Goal: Browse casually

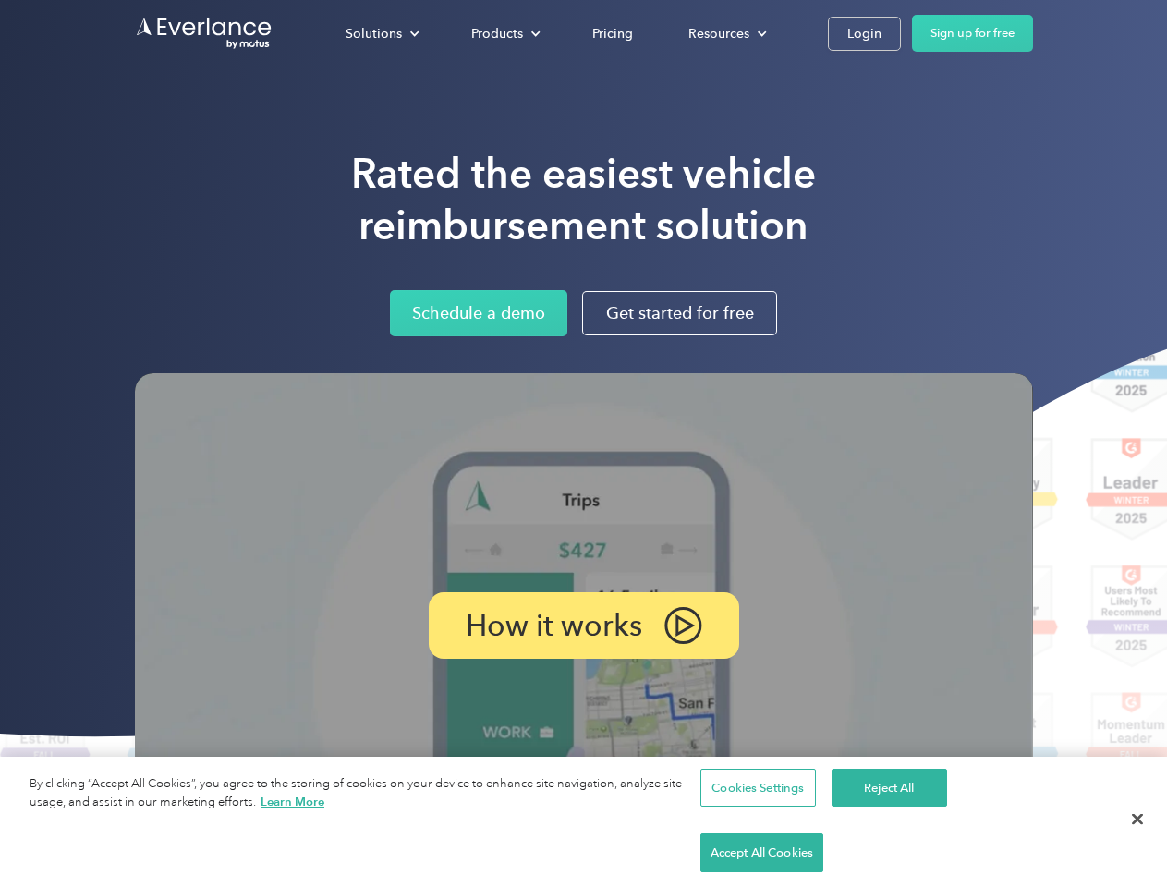
click at [583, 444] on img at bounding box center [584, 625] width 898 height 505
click at [382, 33] on div "Solutions" at bounding box center [374, 33] width 56 height 23
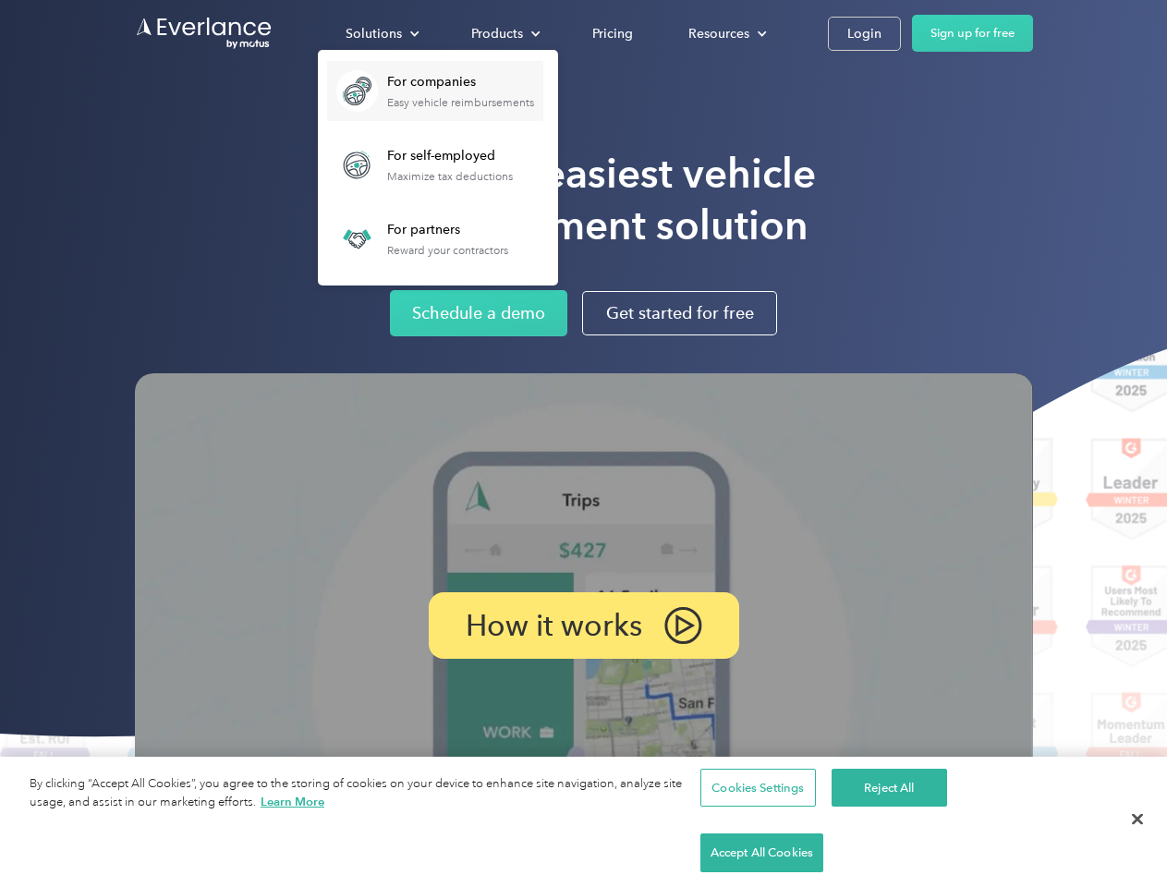
click at [504, 33] on div "Products" at bounding box center [497, 33] width 52 height 23
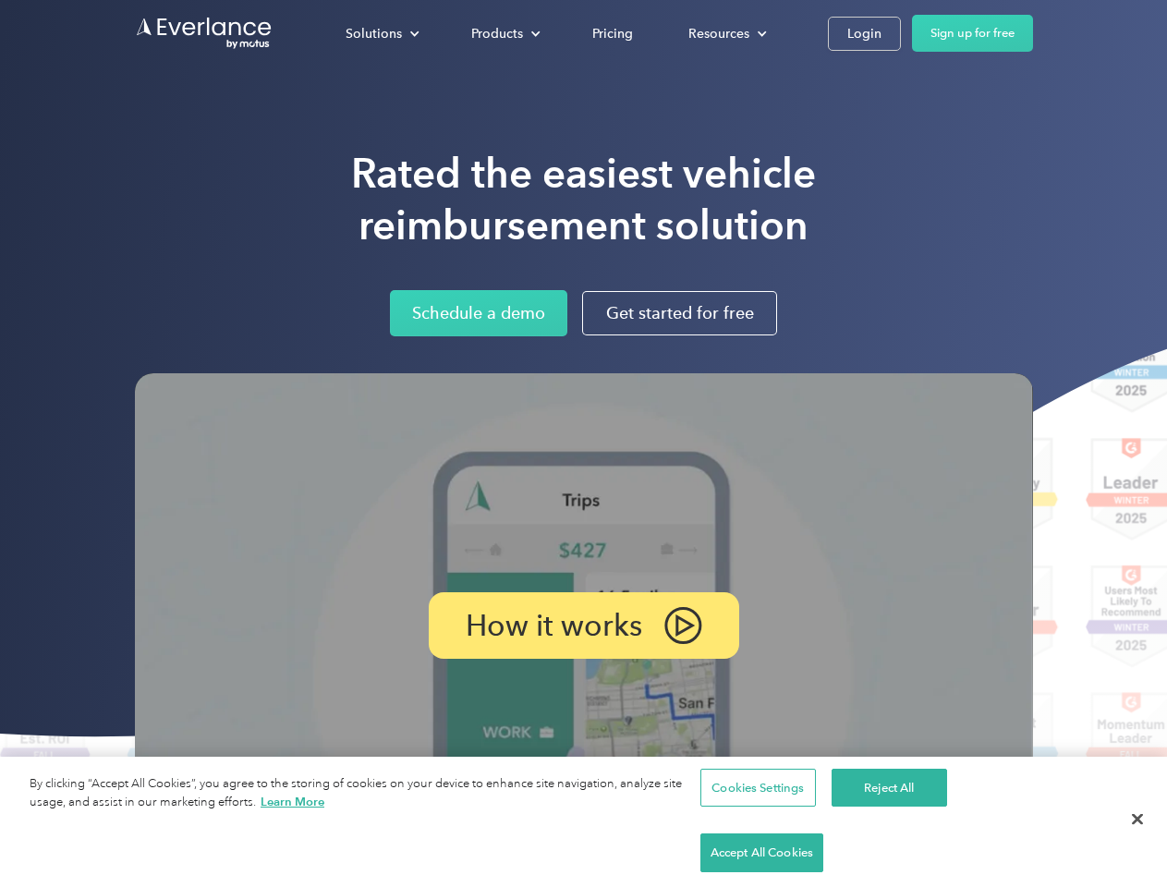
click at [725, 33] on div "Resources" at bounding box center [718, 33] width 61 height 23
click at [583, 626] on p "How it works" at bounding box center [554, 625] width 176 height 22
click at [755, 808] on button "Cookies Settings" at bounding box center [758, 788] width 116 height 39
click at [0, 0] on div at bounding box center [0, 0] width 0 height 0
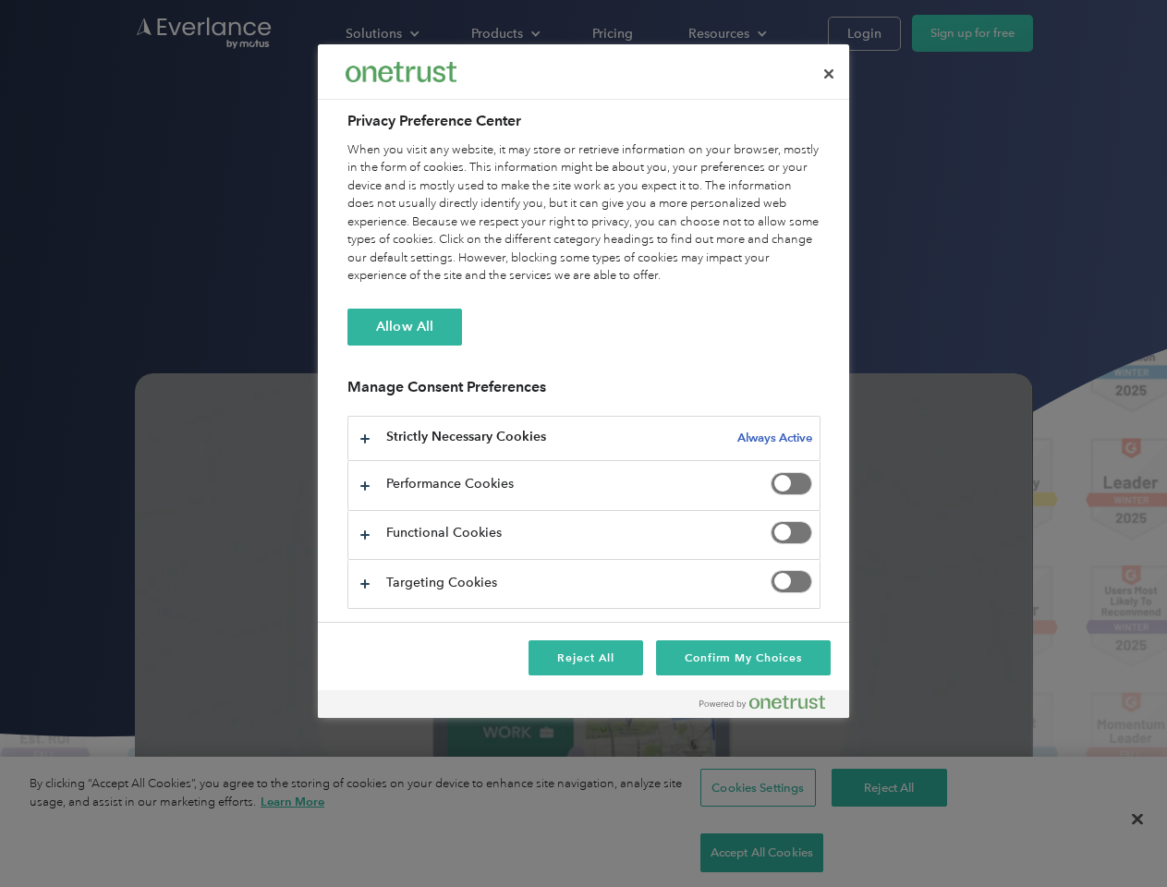
click at [1023, 853] on div at bounding box center [583, 443] width 1167 height 887
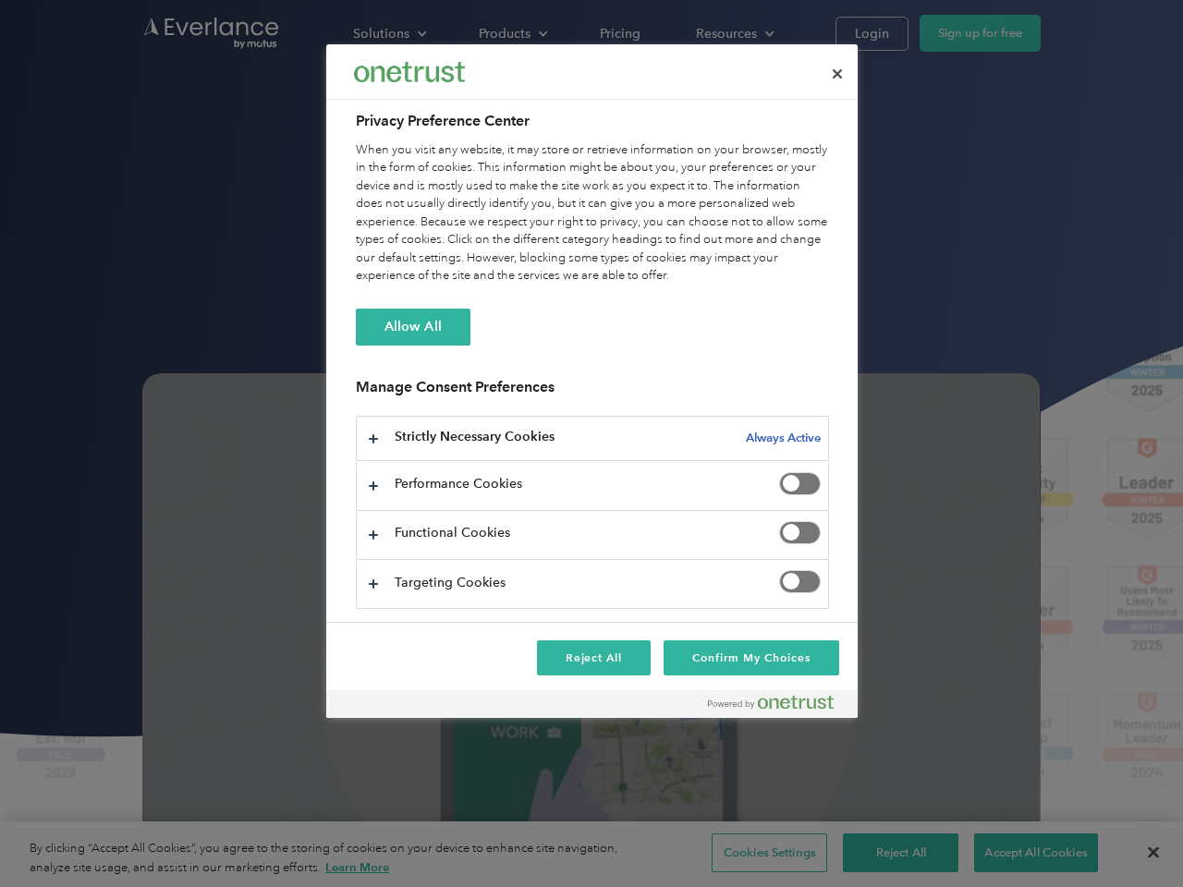
click at [1137, 853] on div at bounding box center [591, 443] width 1183 height 887
